Goal: Task Accomplishment & Management: Manage account settings

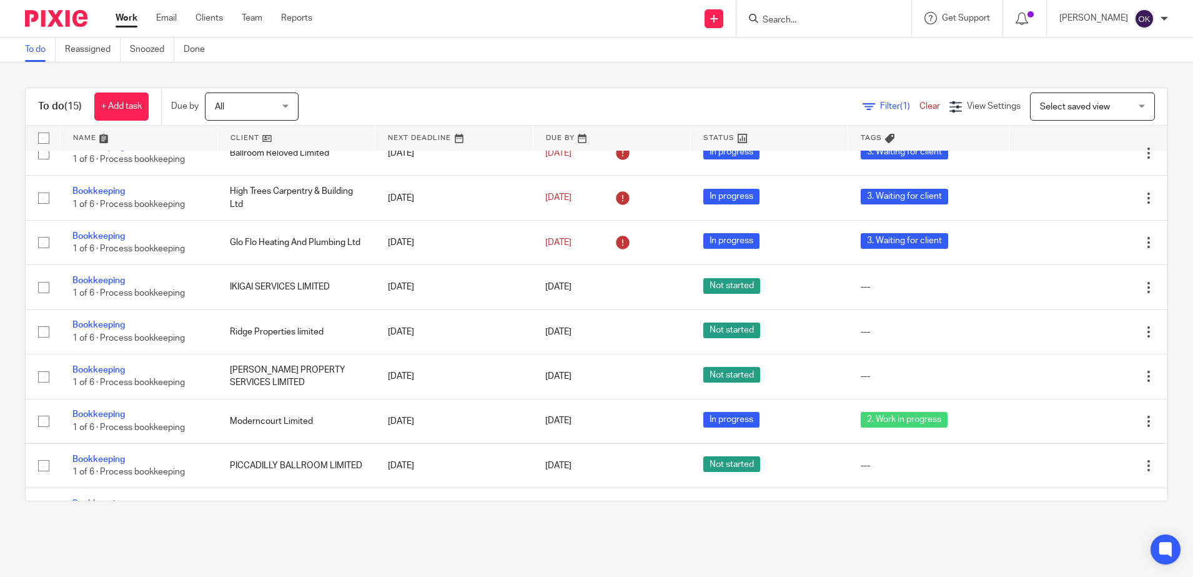
scroll to position [303, 0]
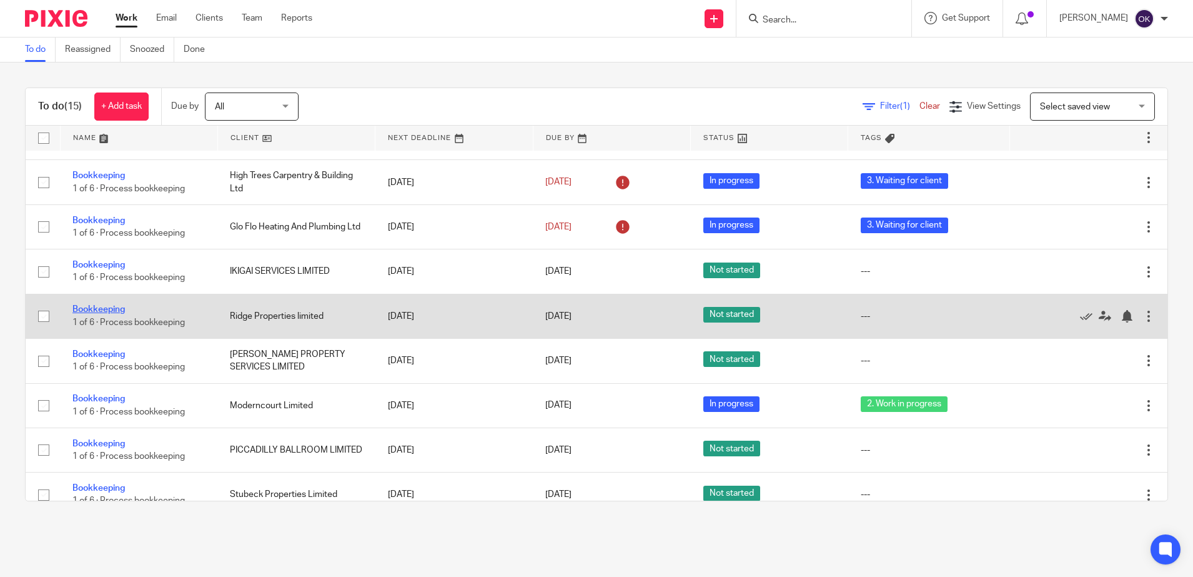
click at [97, 314] on link "Bookkeeping" at bounding box center [98, 309] width 52 height 9
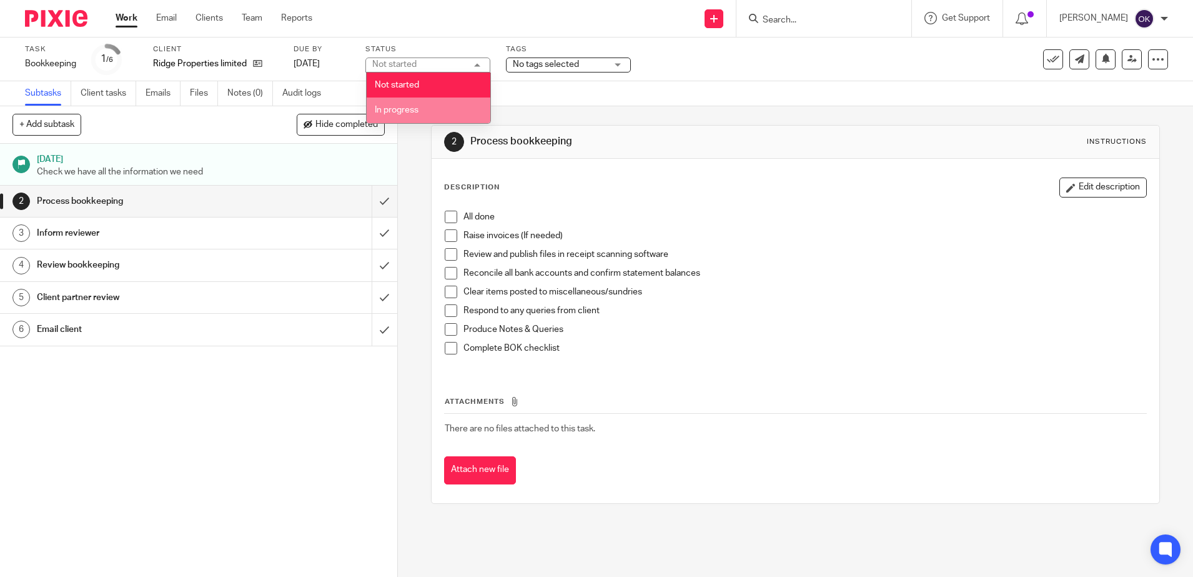
click at [410, 107] on span "In progress" at bounding box center [397, 110] width 44 height 9
click at [537, 60] on span "No tags selected" at bounding box center [546, 64] width 66 height 9
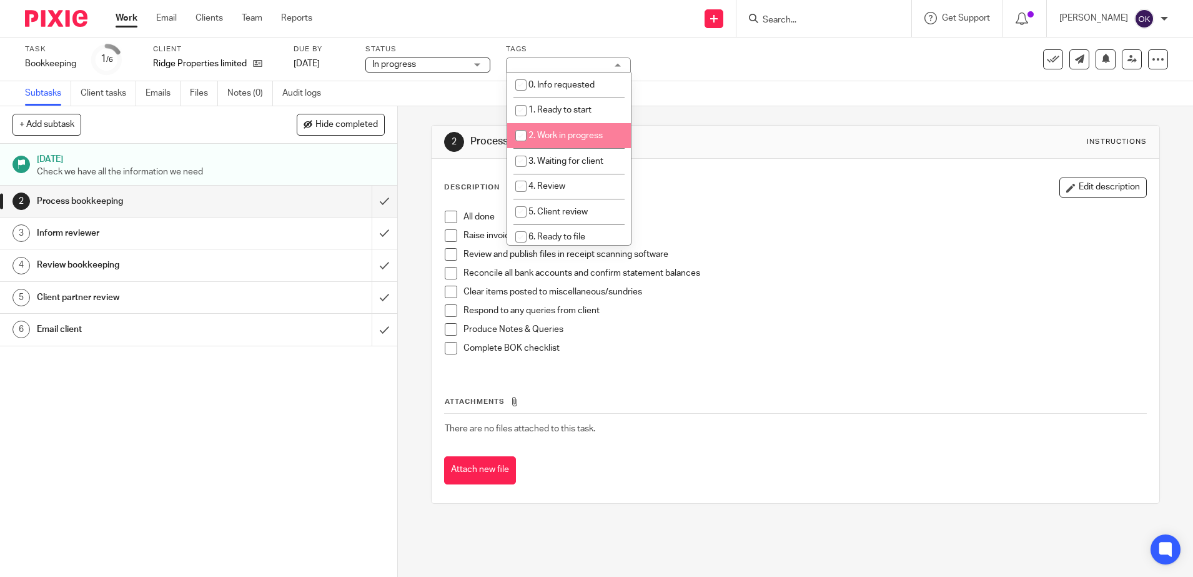
click at [554, 129] on li "2. Work in progress" at bounding box center [569, 136] width 124 height 26
checkbox input "true"
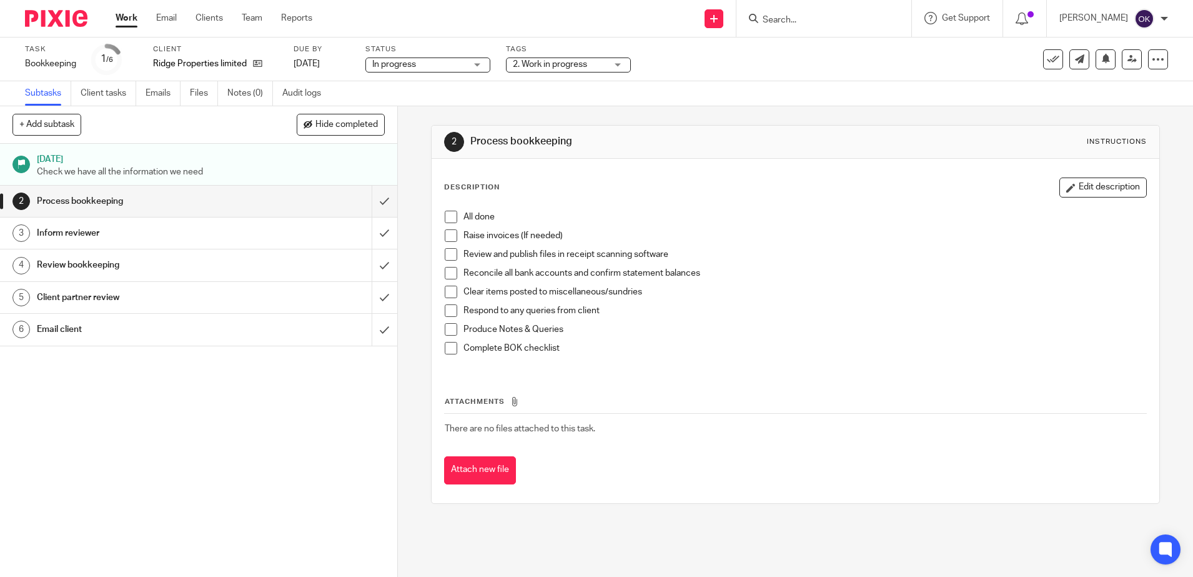
click at [82, 24] on img at bounding box center [56, 18] width 62 height 17
